Goal: Navigation & Orientation: Find specific page/section

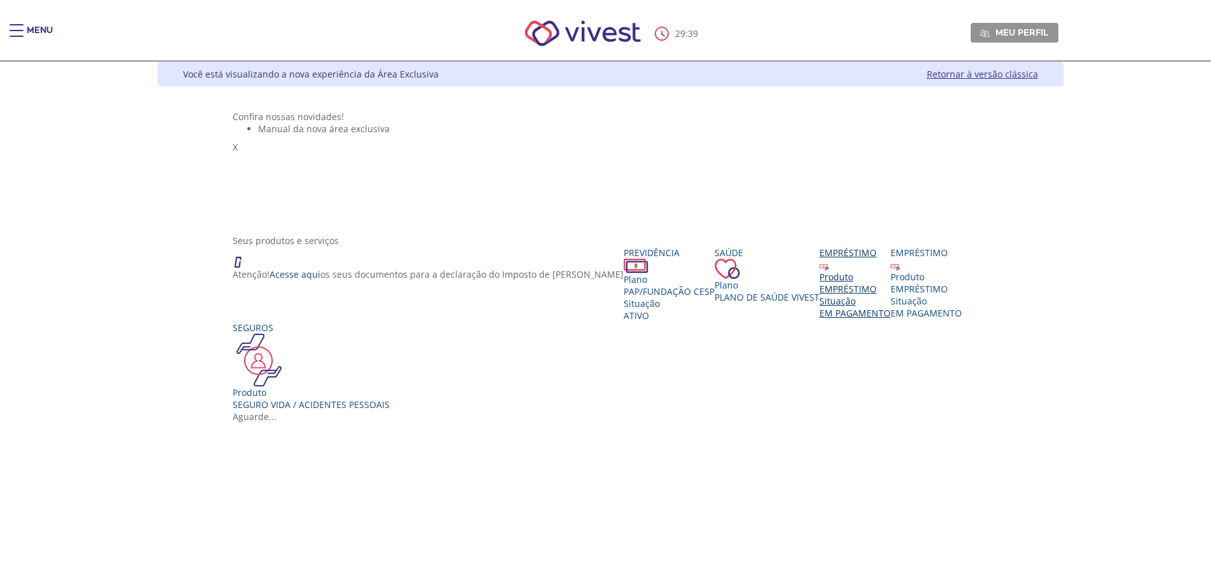
click at [819, 295] on div "EMPRÉSTIMO" at bounding box center [854, 289] width 71 height 12
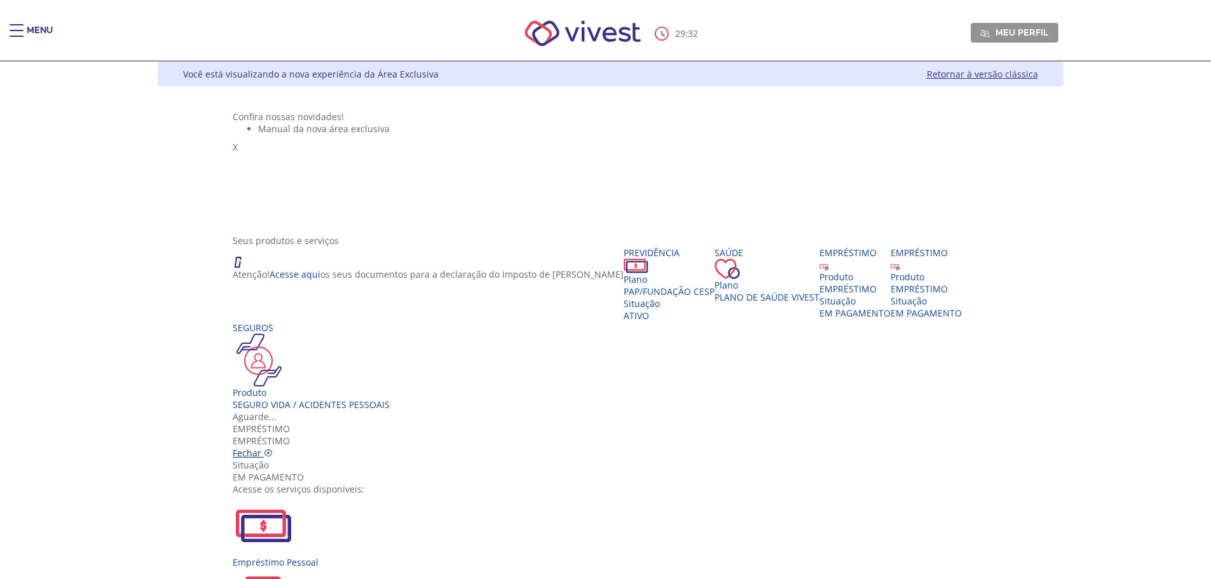
click at [273, 449] on icon "Vivest" at bounding box center [268, 453] width 9 height 9
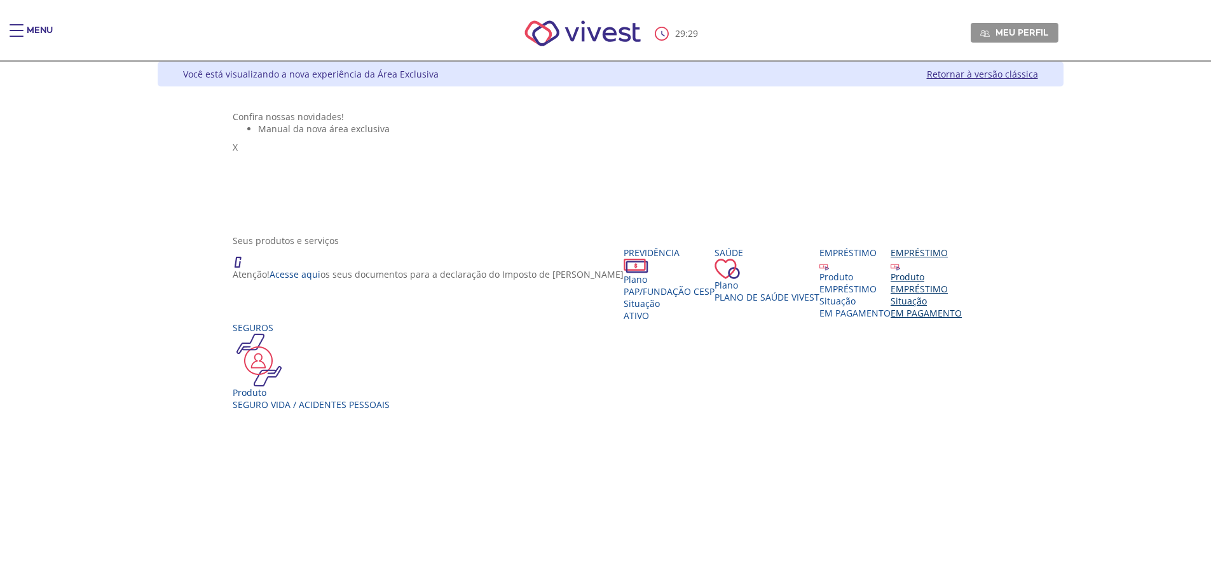
click at [961, 319] on span "EM PAGAMENTO" at bounding box center [925, 313] width 71 height 12
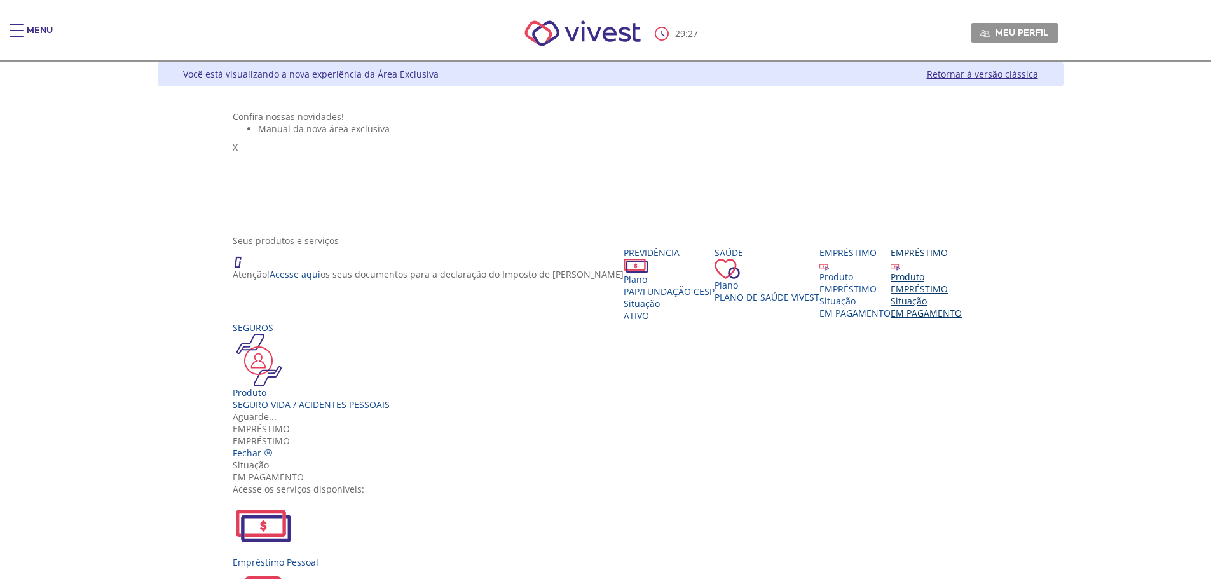
click at [294, 495] on img "Vivest" at bounding box center [263, 525] width 61 height 61
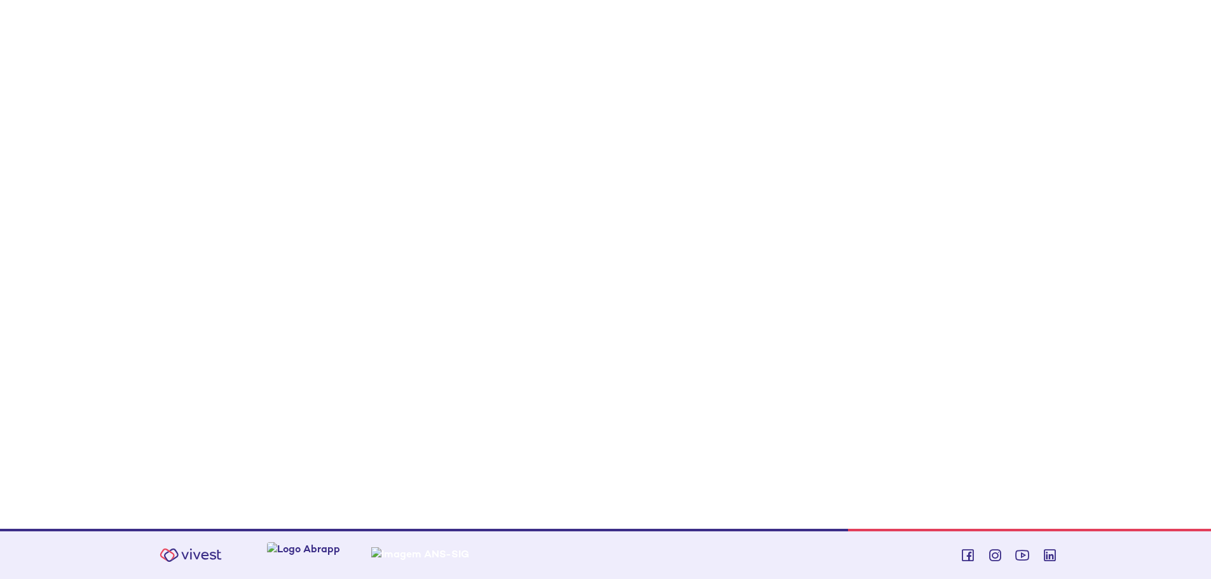
scroll to position [9, 0]
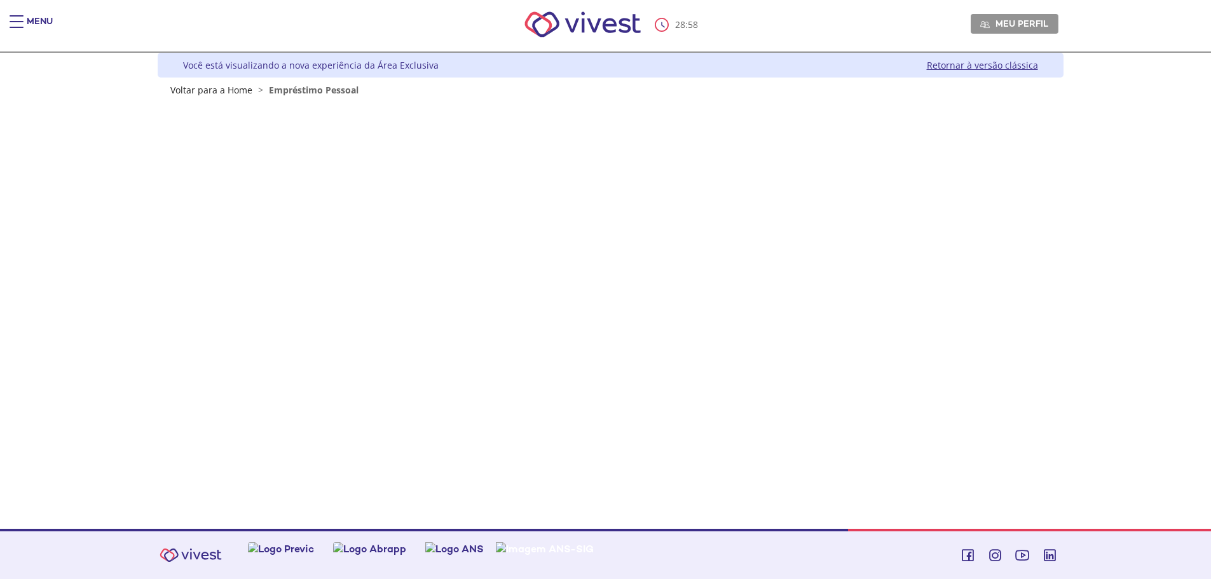
click at [63, 214] on div "Menu 28 : 58 Meu perfil Alterar Senha Sair Expiração de Sessão Sua sessão onlin…" at bounding box center [605, 280] width 1211 height 579
click at [992, 63] on link "Retornar à versão clássica" at bounding box center [981, 65] width 111 height 12
